Goal: Task Accomplishment & Management: Manage account settings

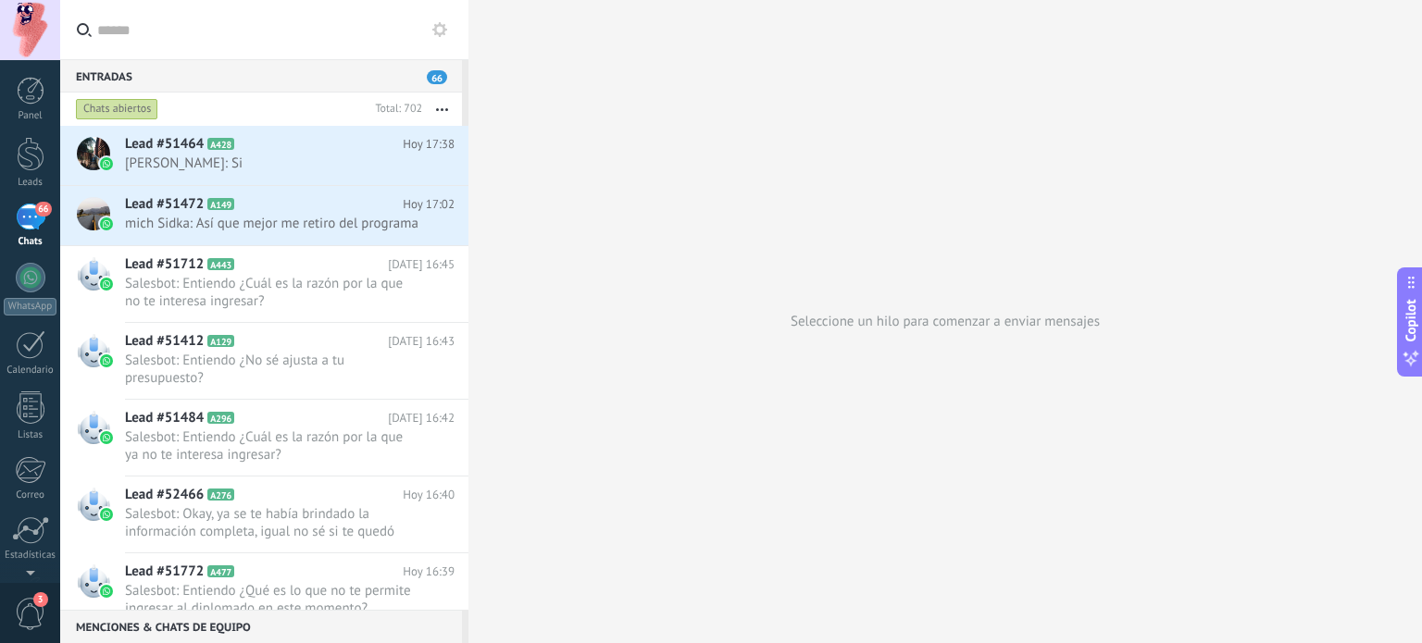
scroll to position [27, 0]
click at [311, 305] on span "Salesbot: Entiendo ¿Cuál es la razón por la que no te interesa ingresar?" at bounding box center [272, 292] width 294 height 35
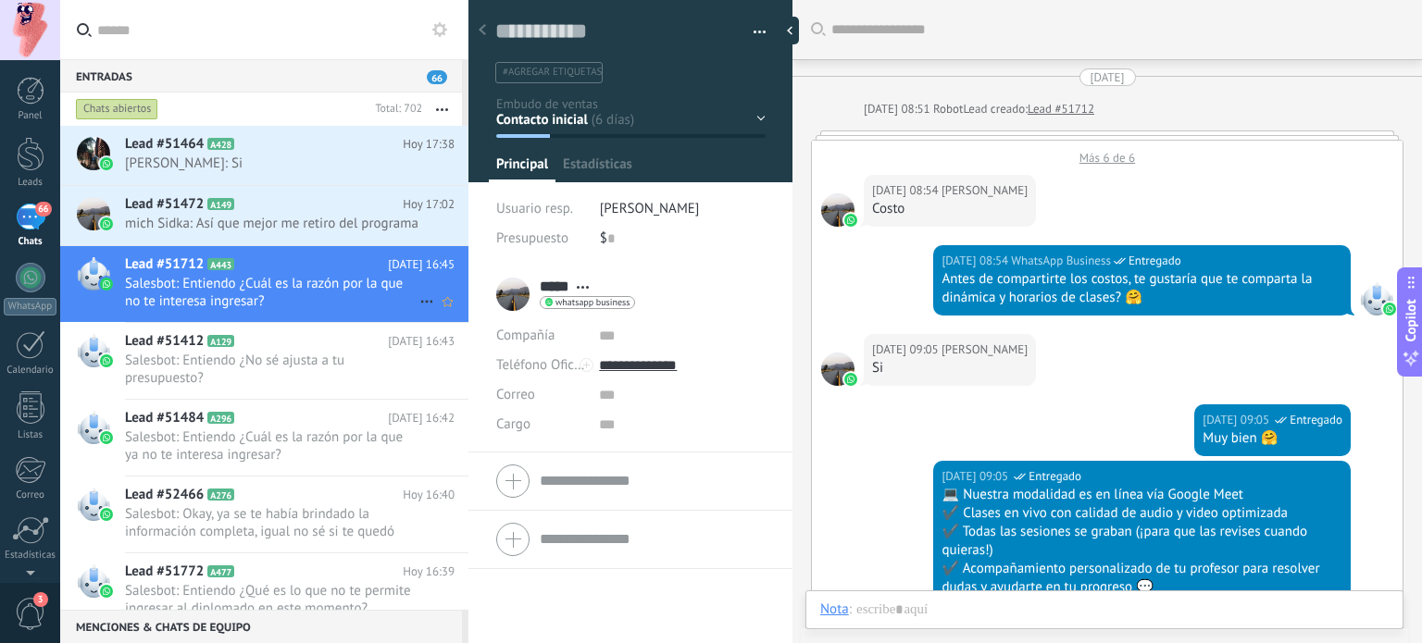
scroll to position [27, 0]
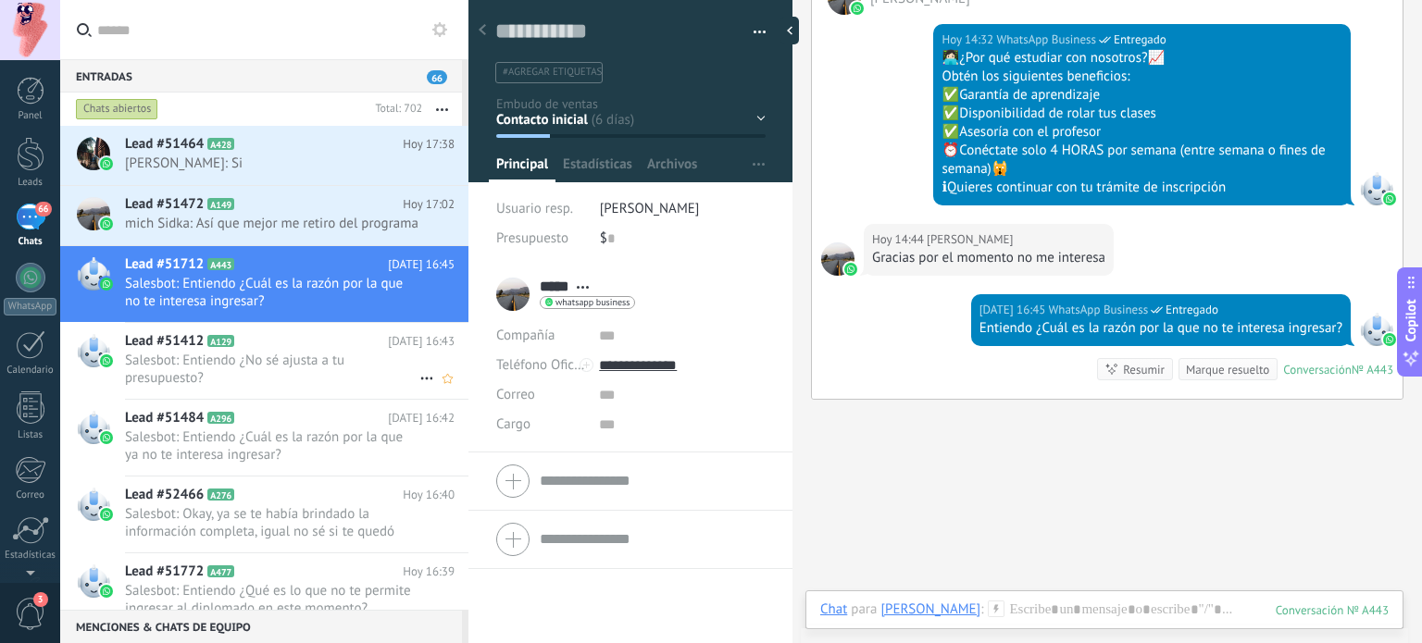
click at [303, 378] on span "Salesbot: Entiendo ¿No sé ajusta a tu presupuesto?" at bounding box center [272, 369] width 294 height 35
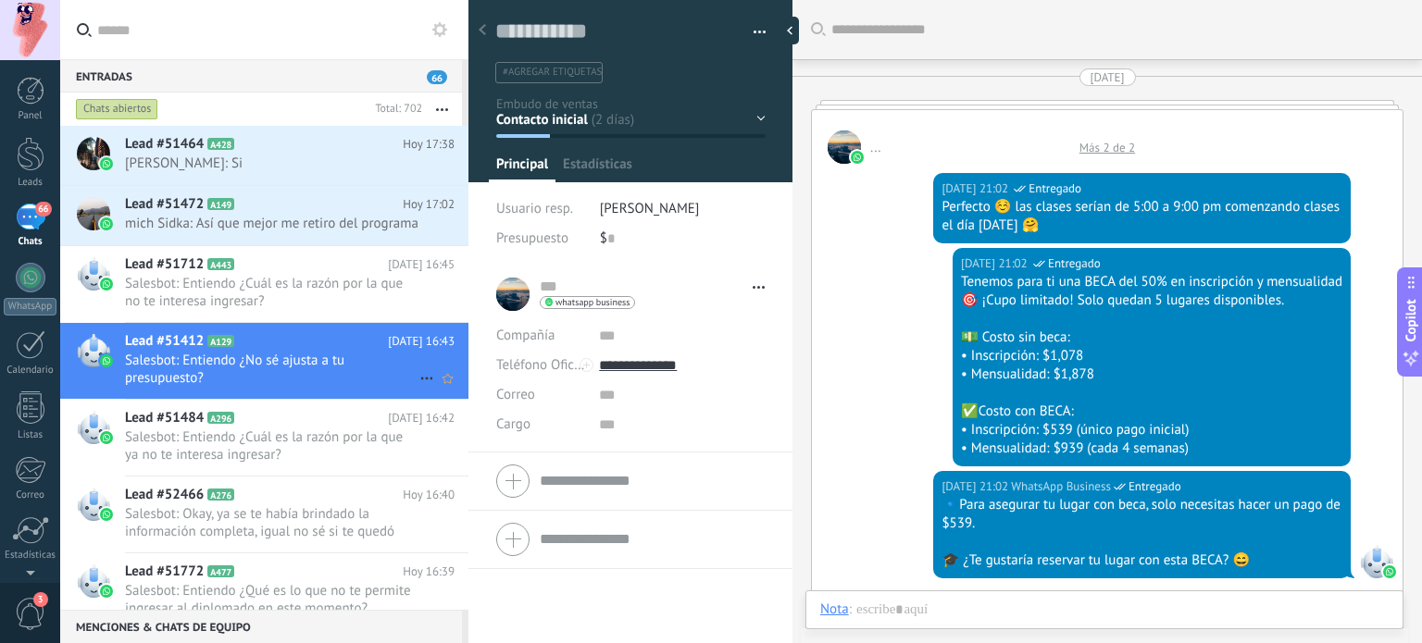
scroll to position [2681, 0]
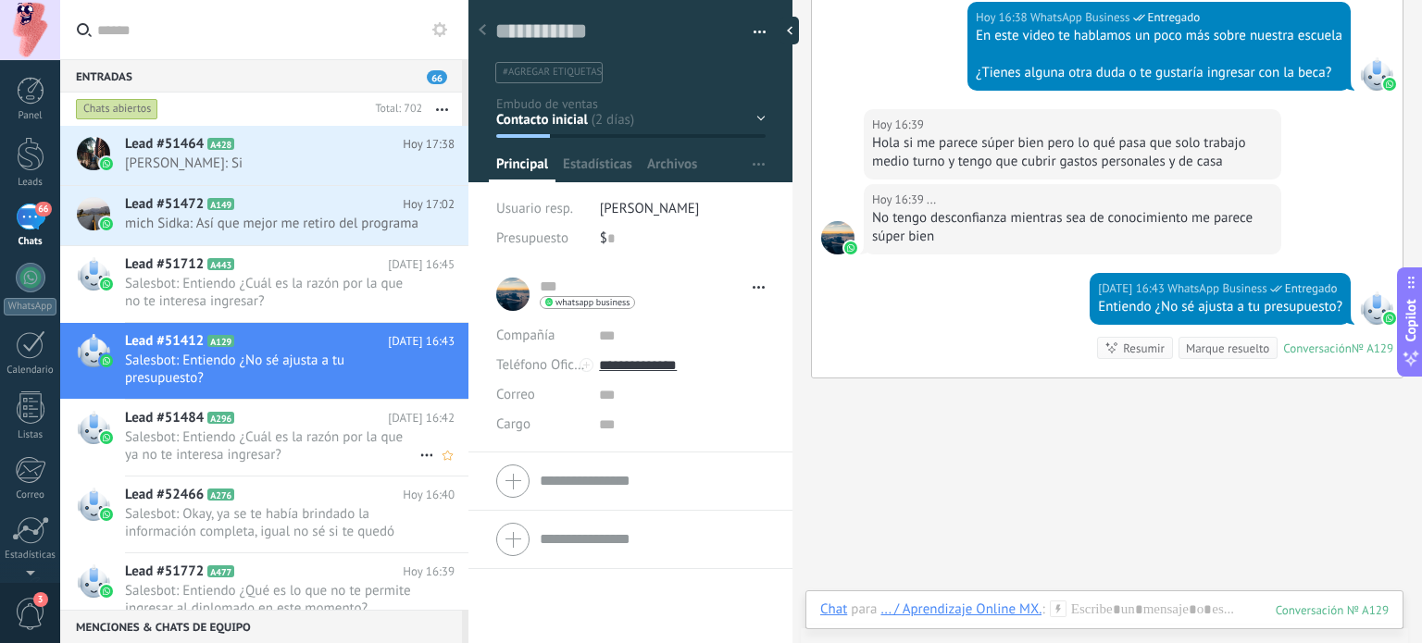
click at [298, 428] on h2 "Lead #51484 A296" at bounding box center [256, 418] width 263 height 19
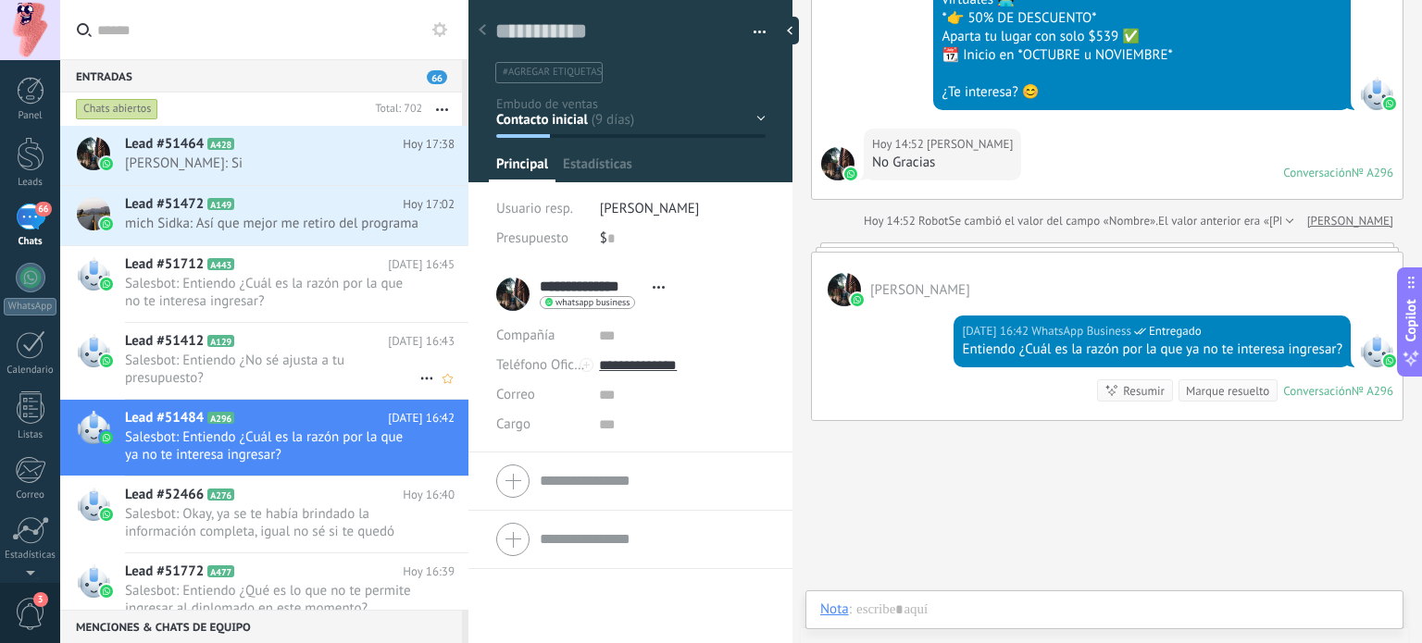
scroll to position [27, 0]
click at [40, 158] on div at bounding box center [31, 154] width 28 height 34
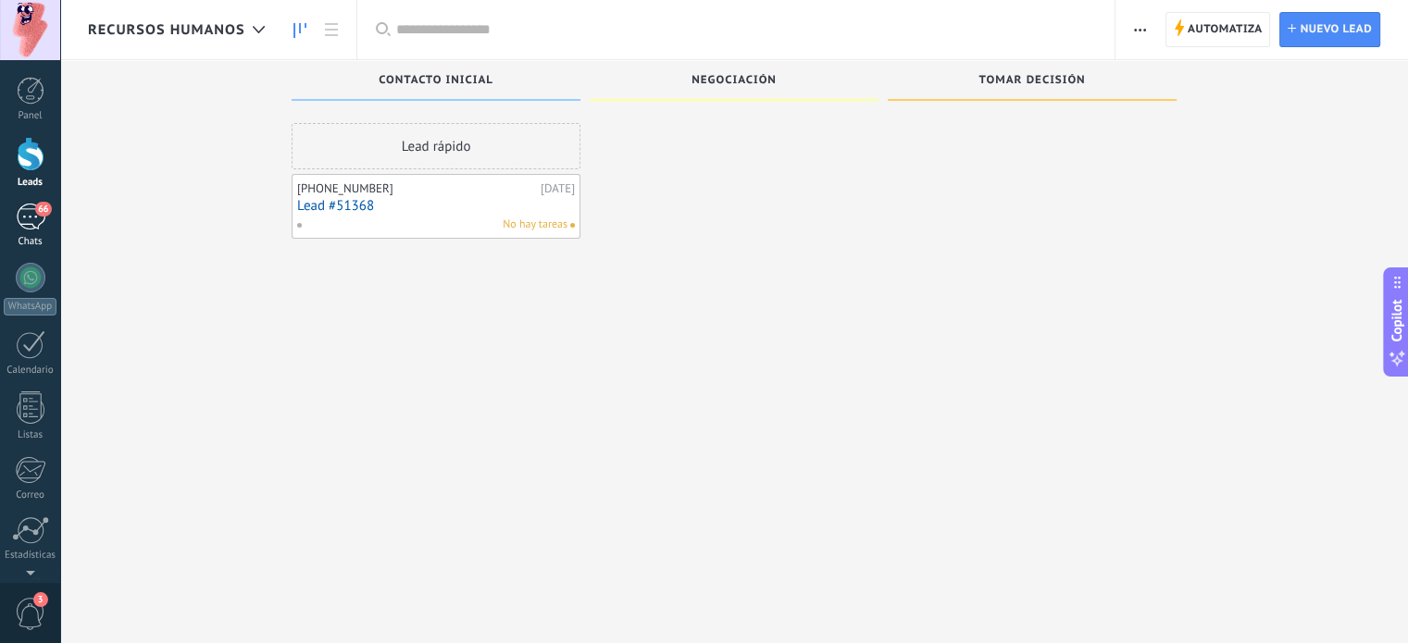
click at [36, 204] on div "66" at bounding box center [31, 217] width 30 height 27
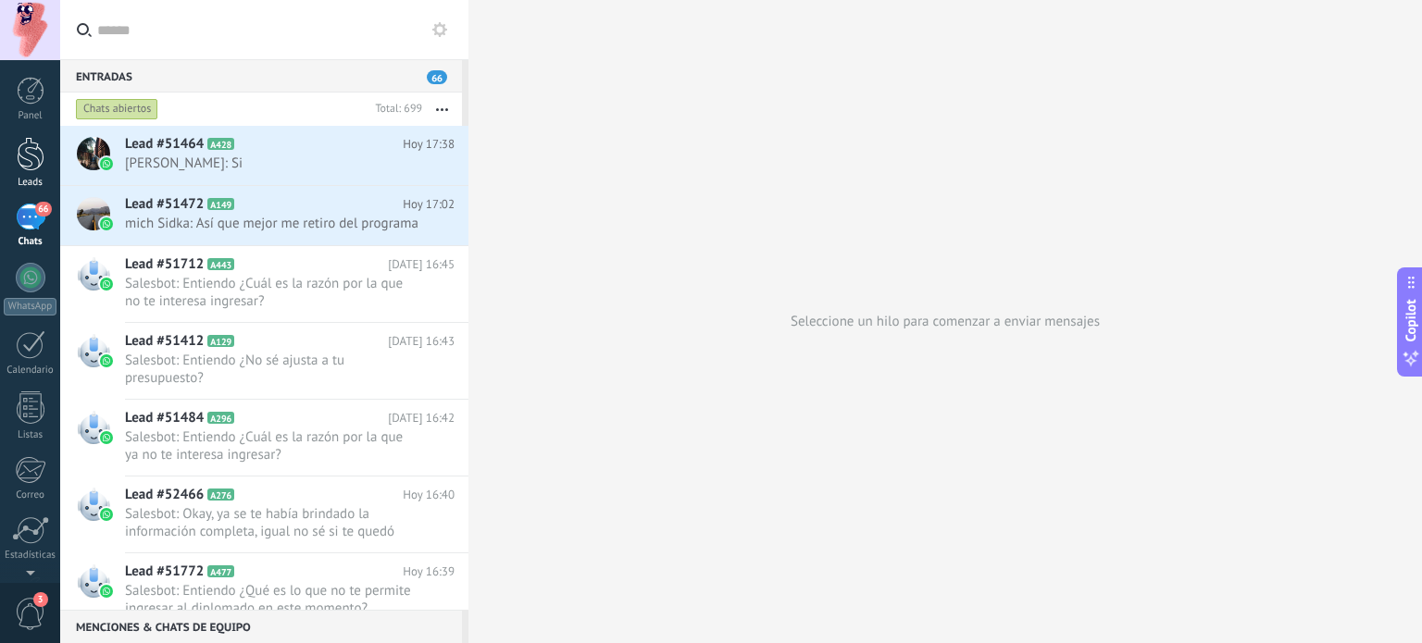
click at [24, 158] on div at bounding box center [31, 154] width 28 height 34
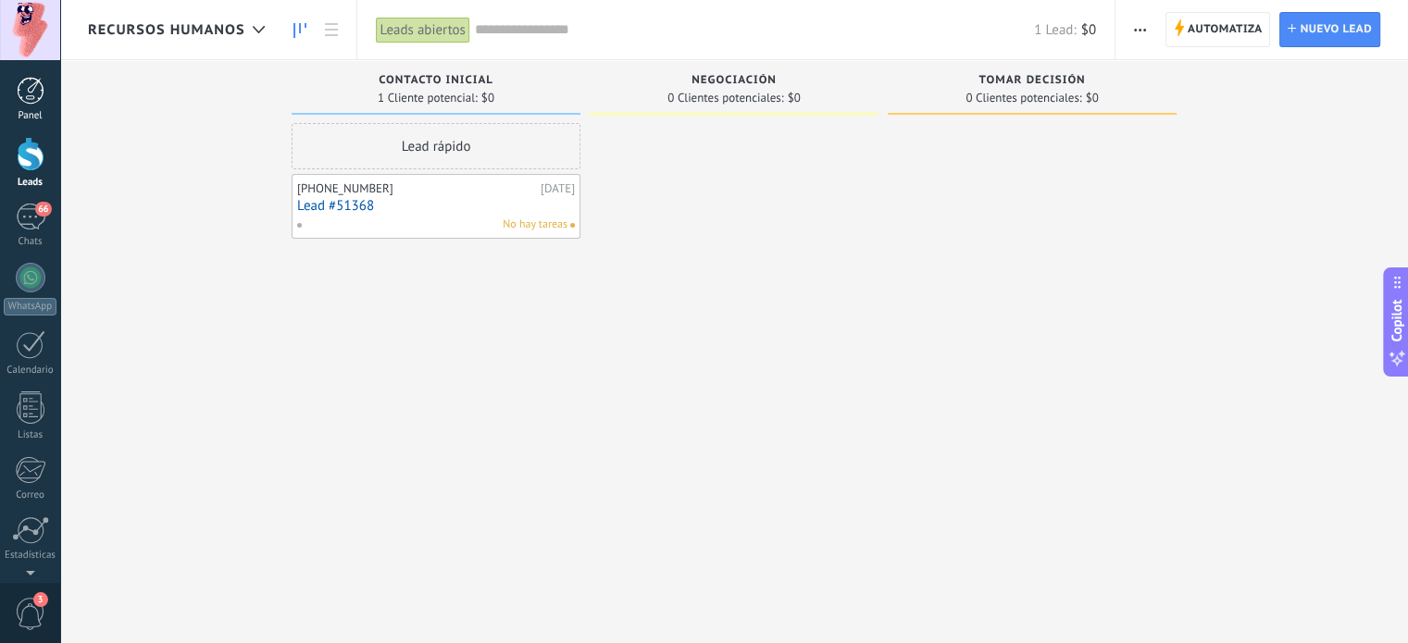
click at [26, 104] on div at bounding box center [31, 91] width 28 height 28
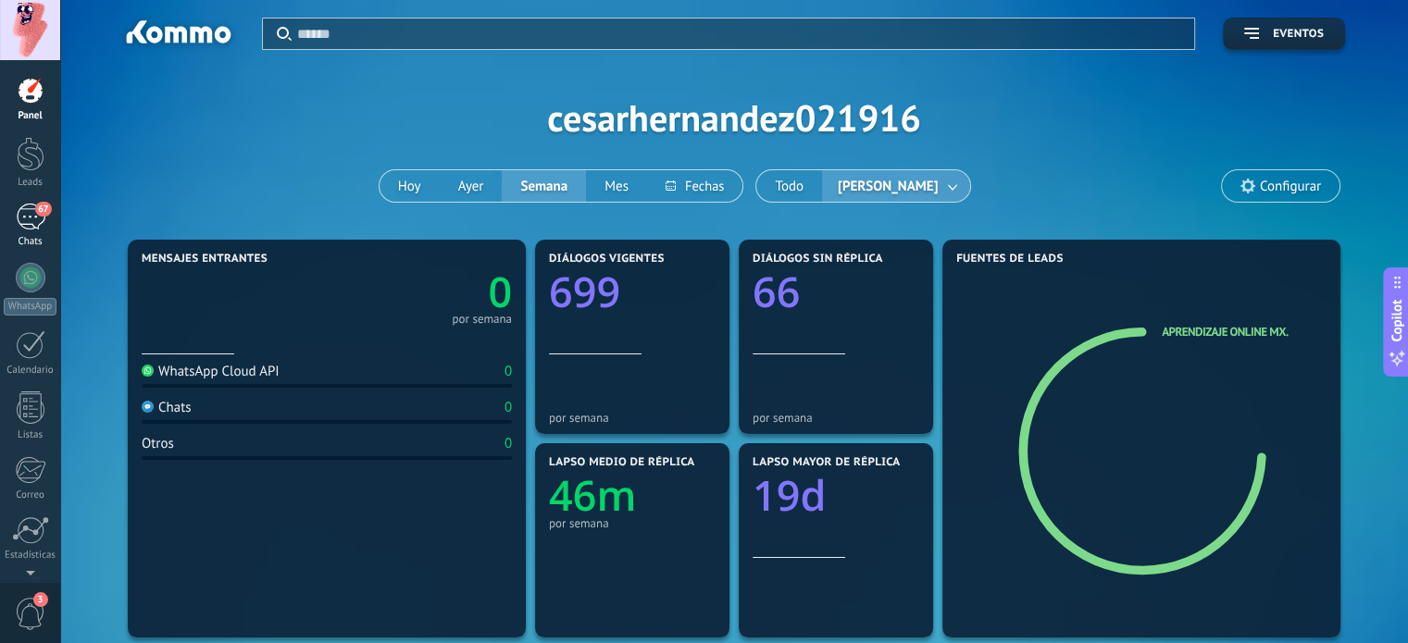
click at [34, 221] on div "67" at bounding box center [31, 217] width 30 height 27
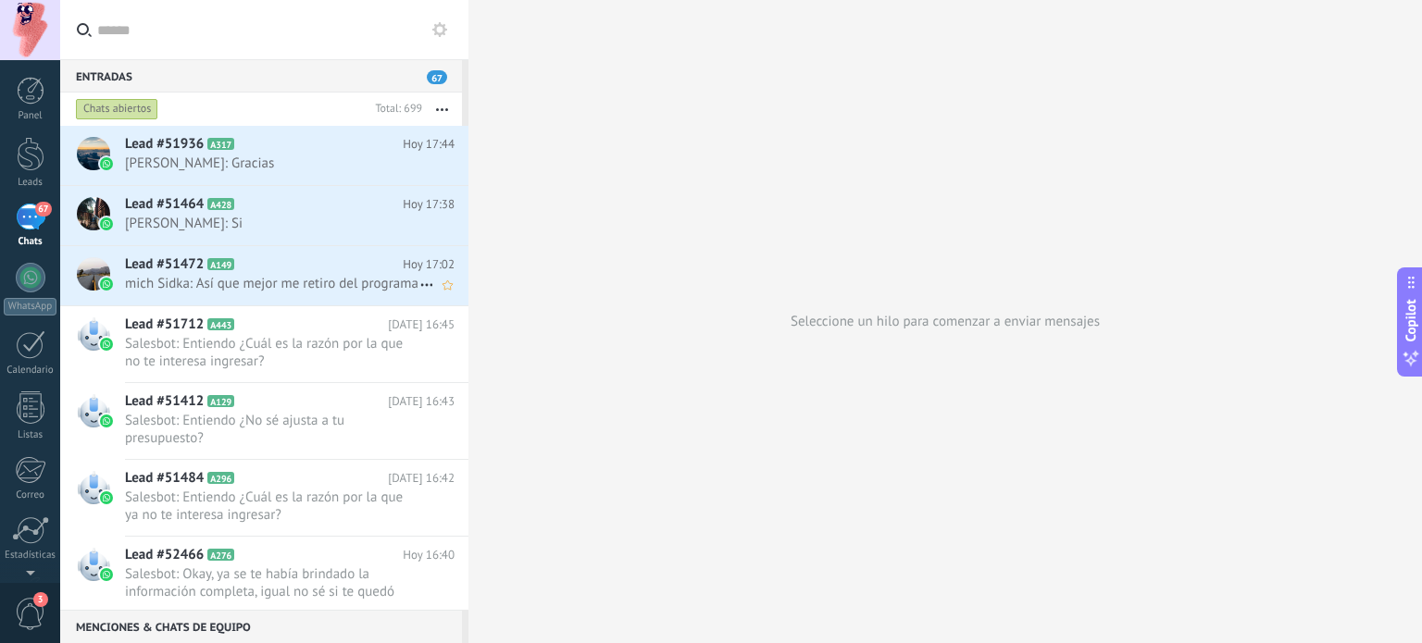
click at [249, 290] on span "mich Sidka: Así que mejor me retiro del programa" at bounding box center [272, 284] width 294 height 18
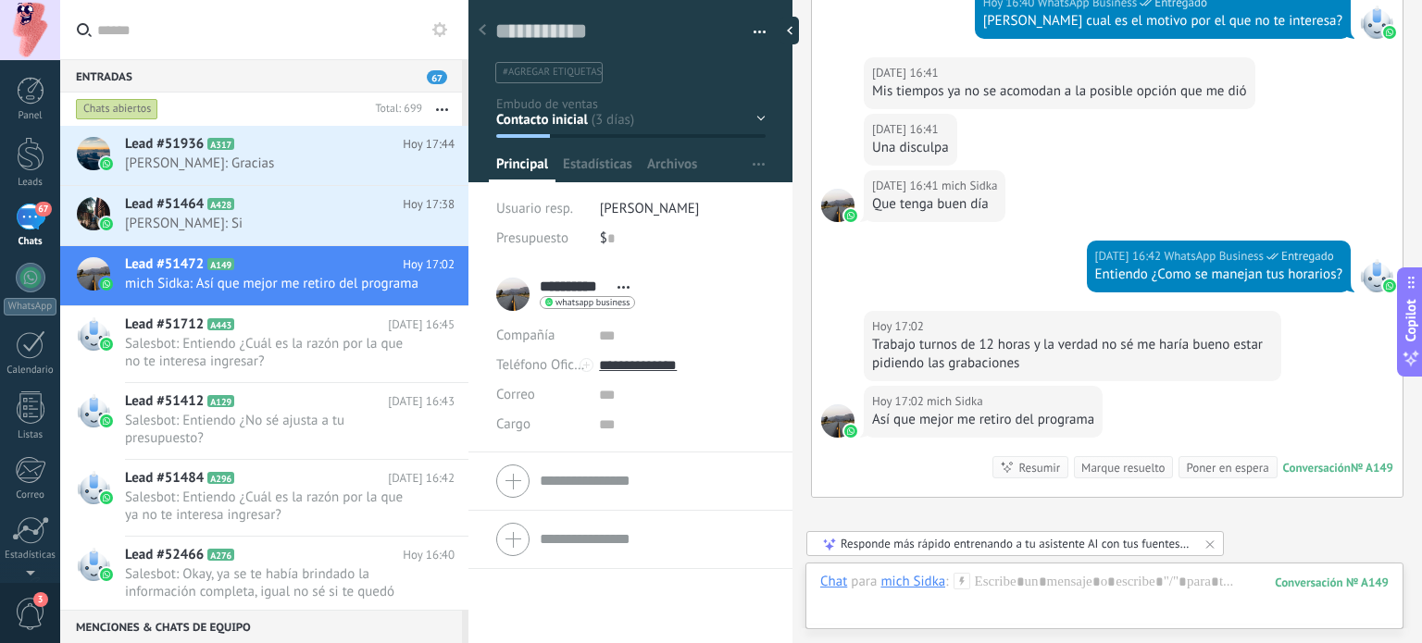
scroll to position [3512, 0]
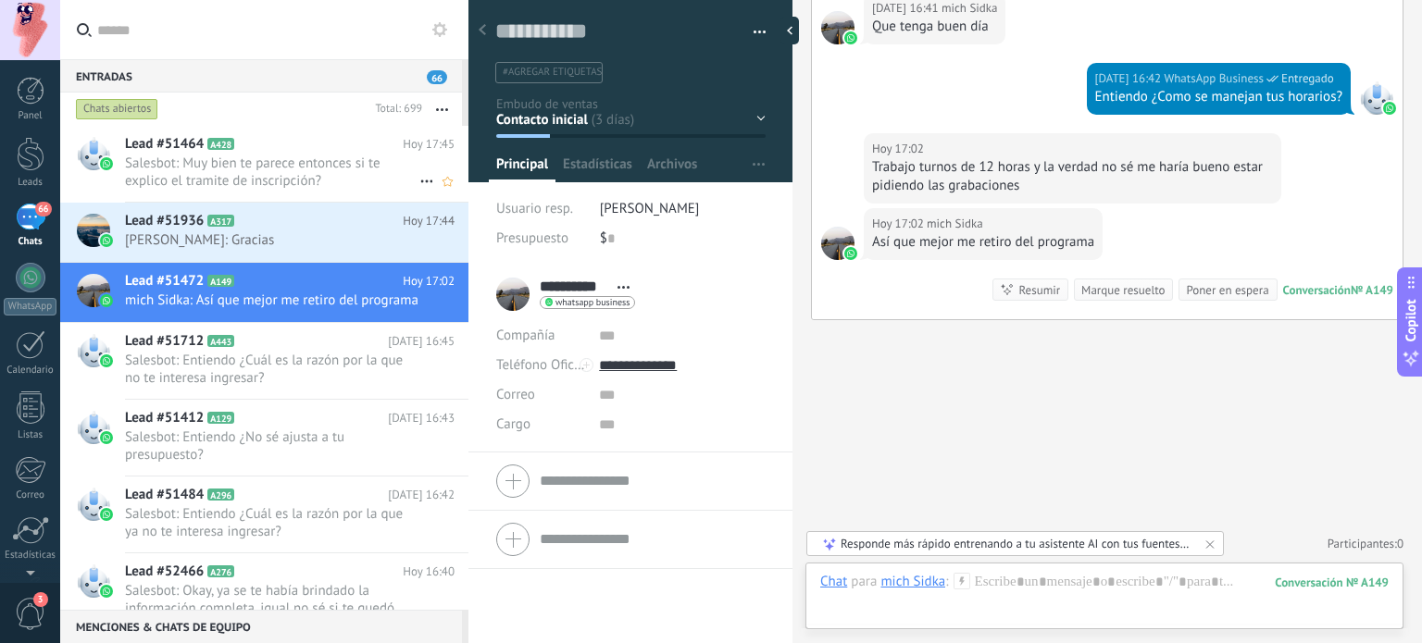
click at [193, 164] on span "Salesbot: Muy bien te parece entonces si te explico el tramite de inscripción?" at bounding box center [272, 172] width 294 height 35
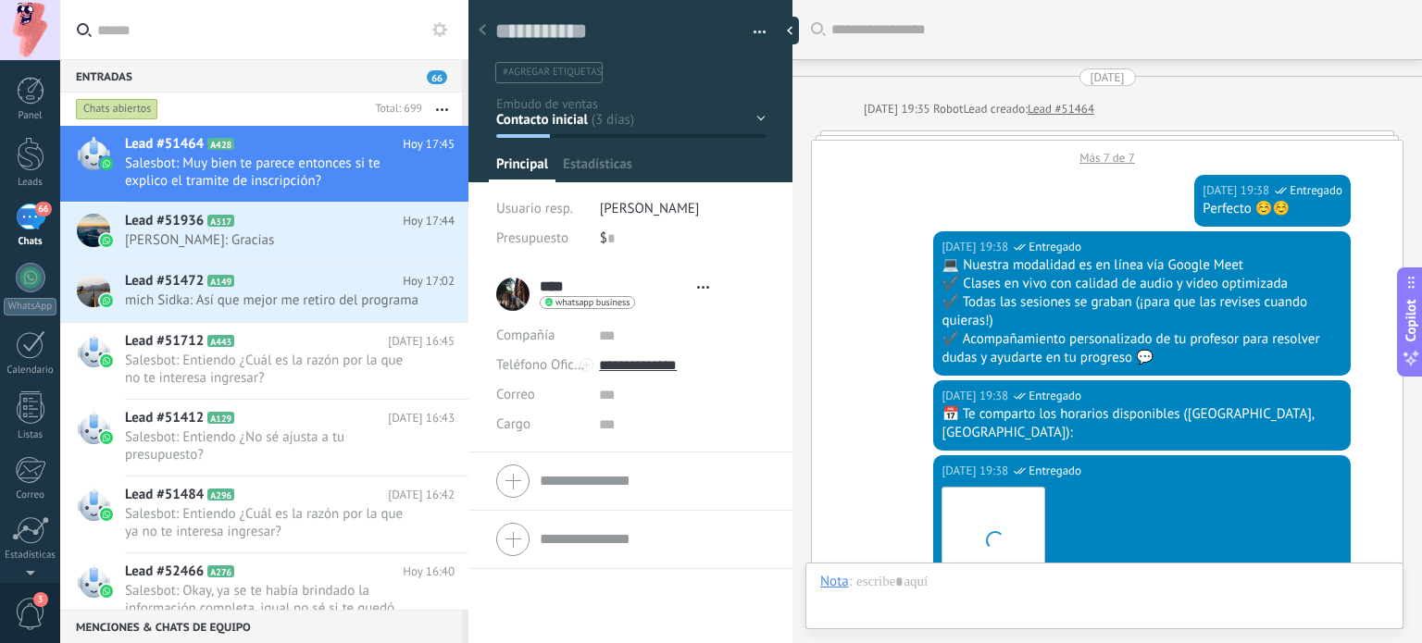
type textarea "**********"
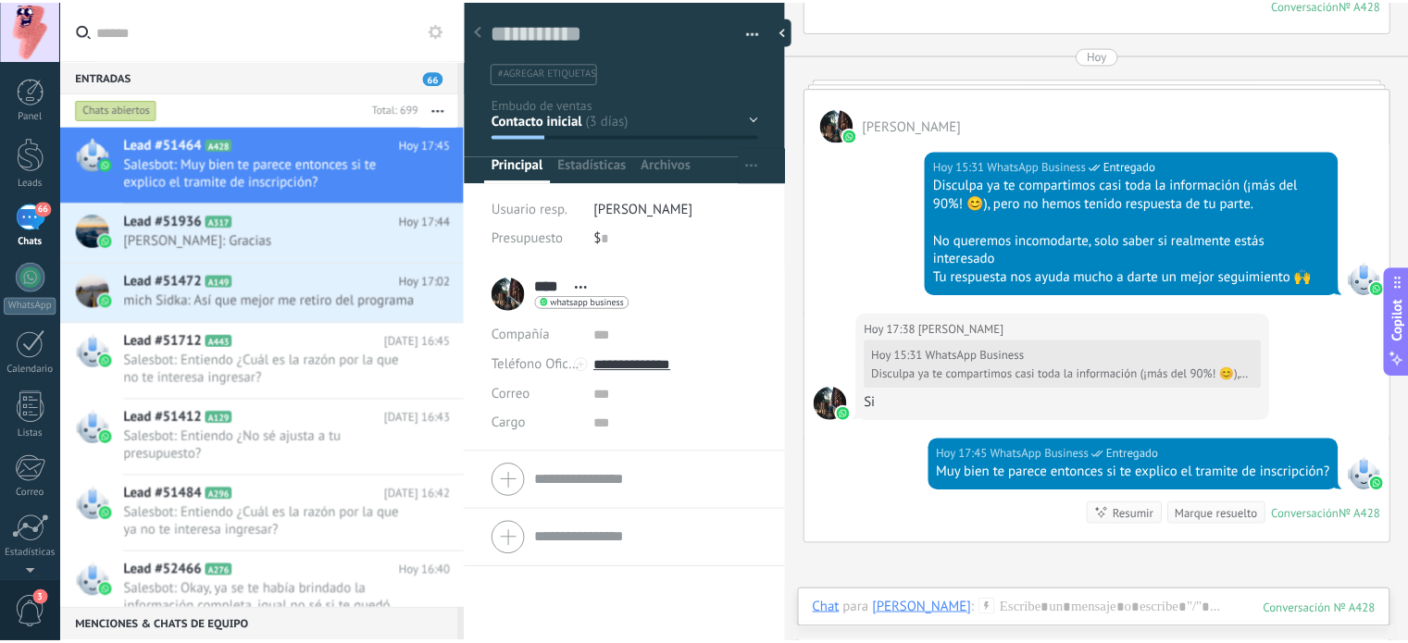
scroll to position [3021, 0]
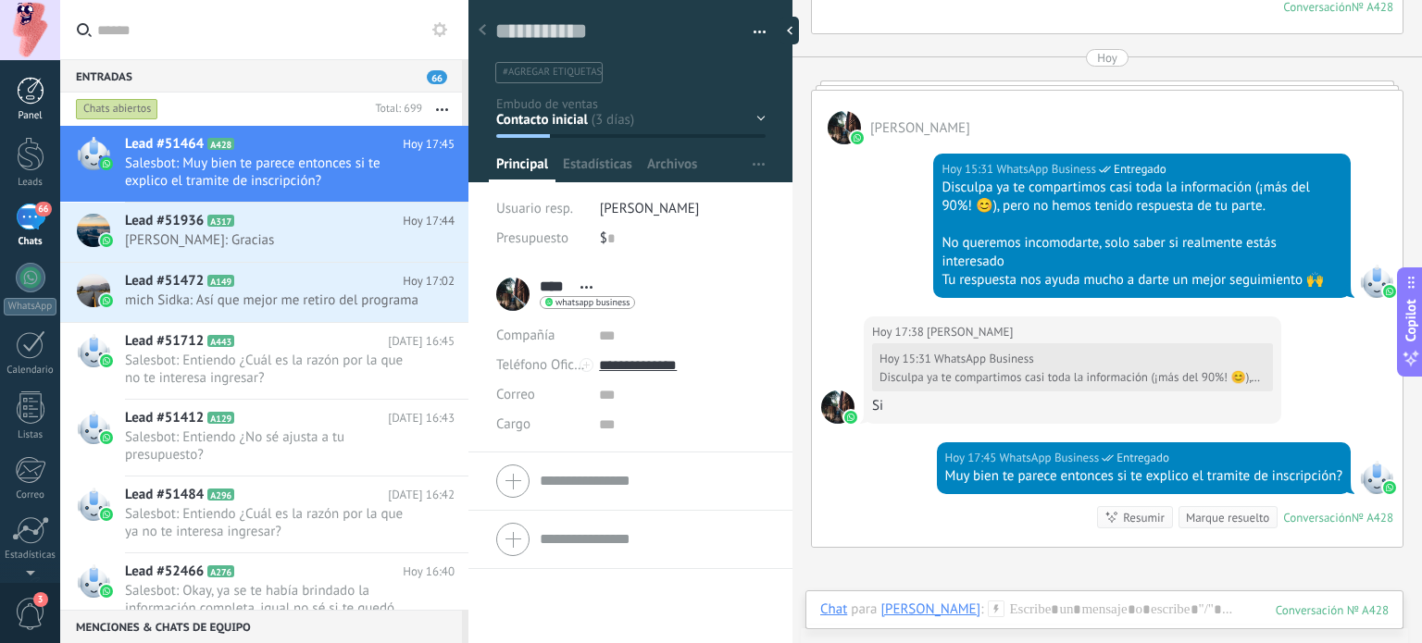
click at [32, 110] on div "Panel" at bounding box center [31, 116] width 54 height 12
